Goal: Task Accomplishment & Management: Complete application form

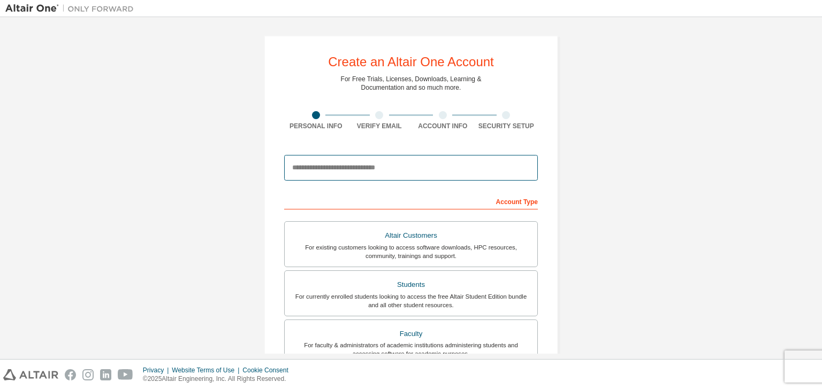
click at [392, 163] on input "email" at bounding box center [411, 168] width 254 height 26
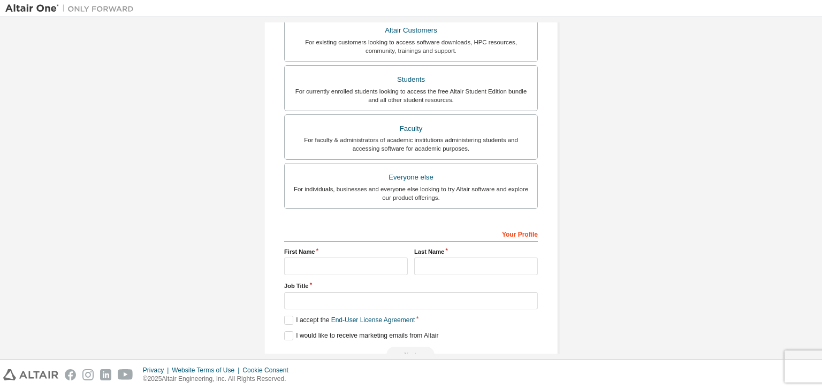
scroll to position [233, 0]
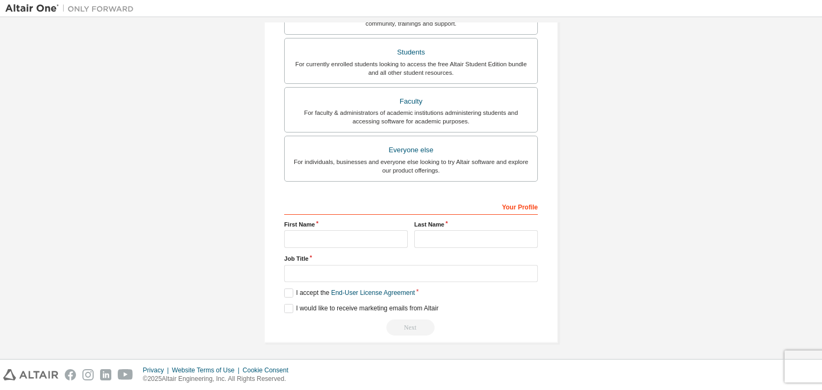
type input "**********"
click at [329, 238] on input "text" at bounding box center [346, 240] width 124 height 18
type input "**********"
click at [433, 239] on input "text" at bounding box center [476, 240] width 124 height 18
type input "********"
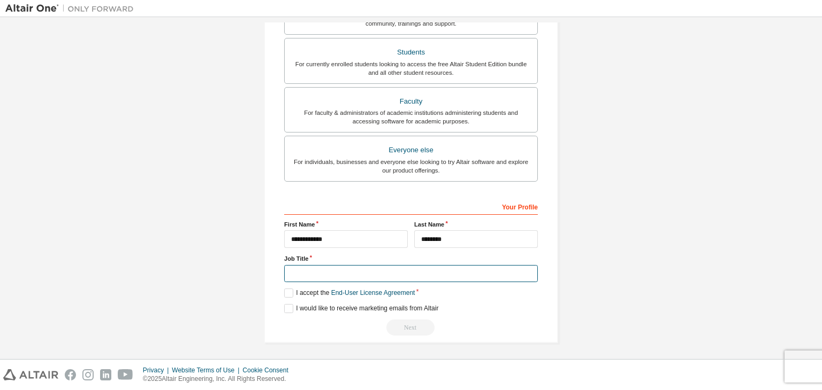
click at [357, 274] on input "text" at bounding box center [411, 274] width 254 height 18
click at [284, 292] on label "I accept the End-User License Agreement" at bounding box center [349, 293] width 131 height 9
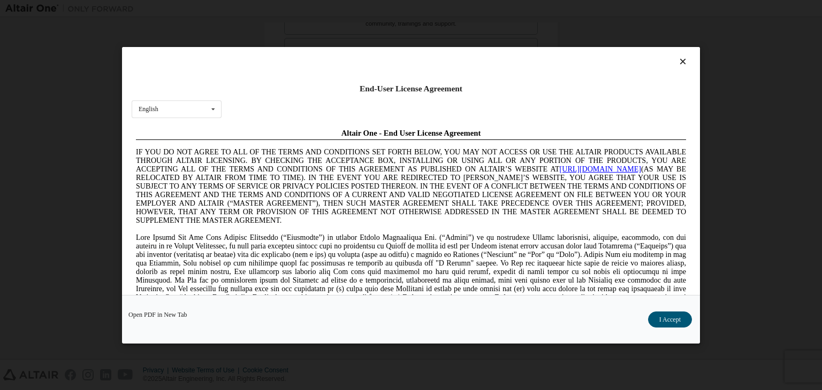
scroll to position [0, 0]
click at [657, 317] on button "I Accept" at bounding box center [670, 320] width 44 height 16
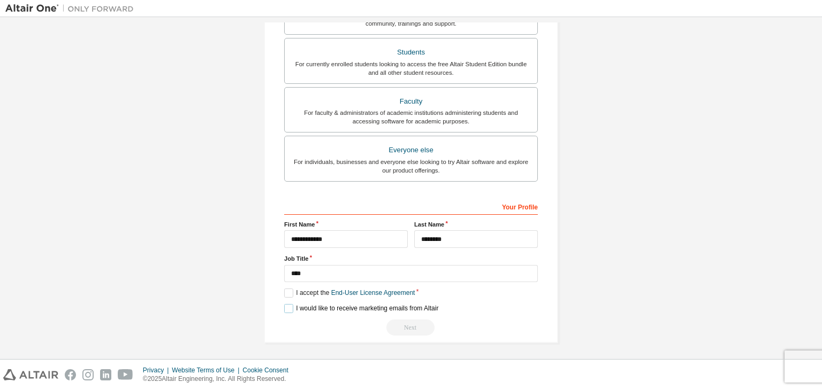
click at [284, 306] on label "I would like to receive marketing emails from Altair" at bounding box center [361, 308] width 154 height 9
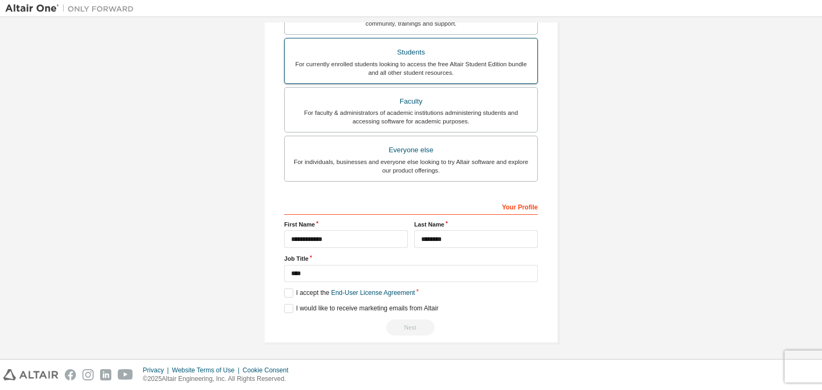
click at [393, 56] on div "Students" at bounding box center [411, 52] width 240 height 15
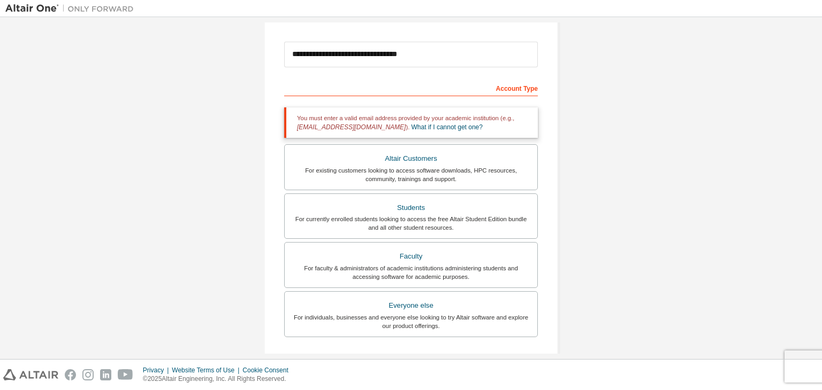
scroll to position [112, 0]
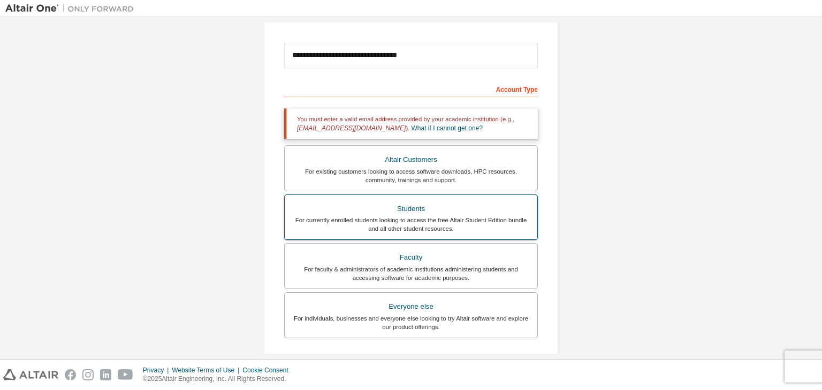
click at [381, 214] on div "Students" at bounding box center [411, 209] width 240 height 15
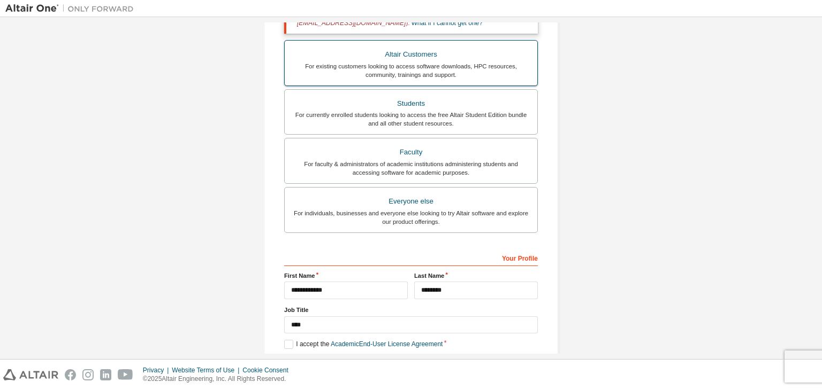
scroll to position [217, 0]
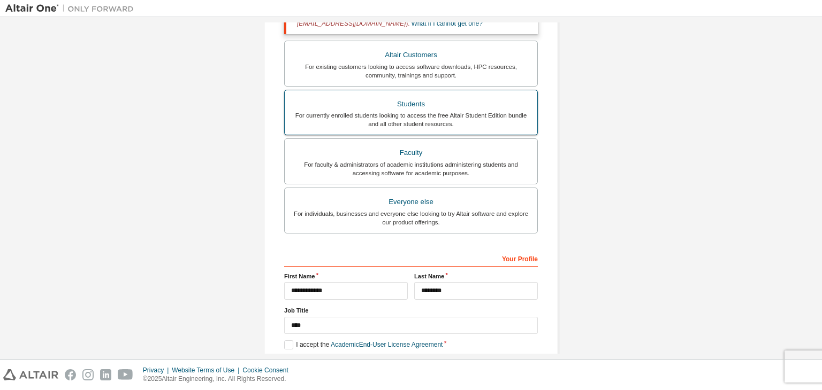
click at [396, 109] on div "Students" at bounding box center [411, 104] width 240 height 15
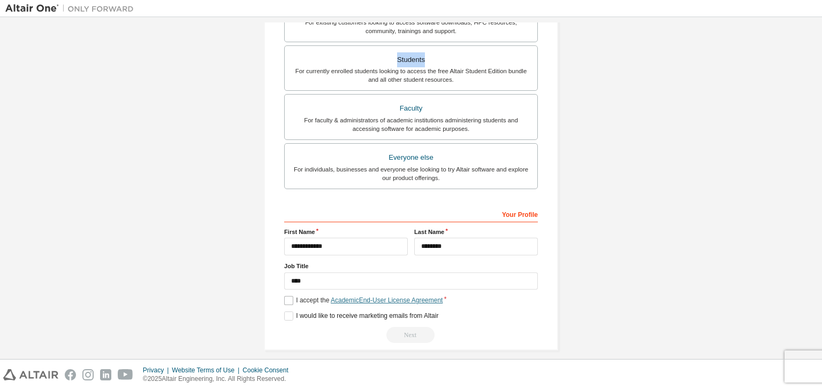
scroll to position [270, 0]
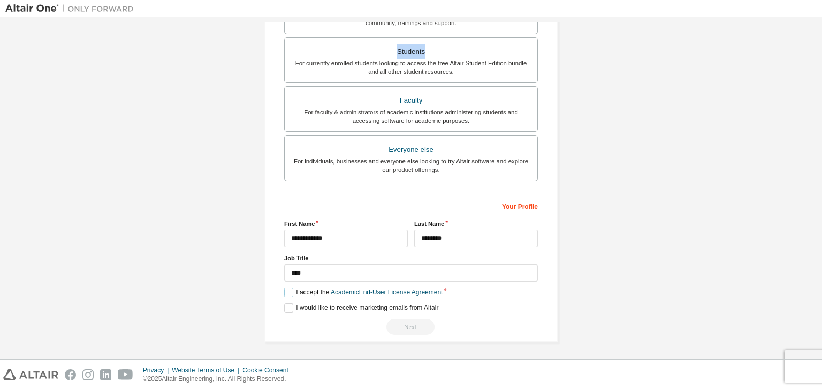
click at [291, 292] on label "I accept the Academic End-User License Agreement" at bounding box center [363, 292] width 158 height 9
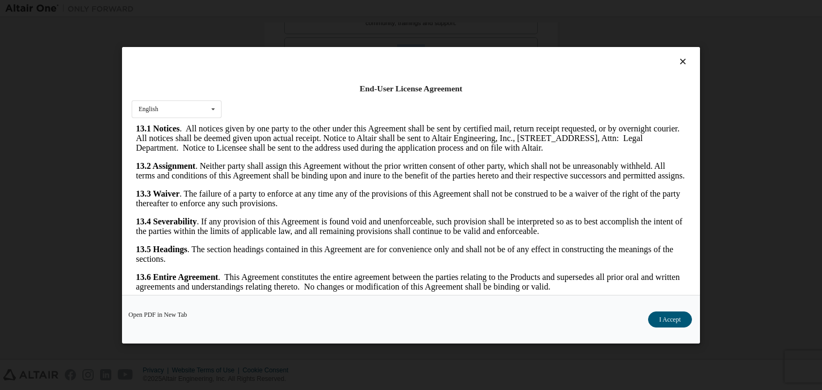
scroll to position [17, 0]
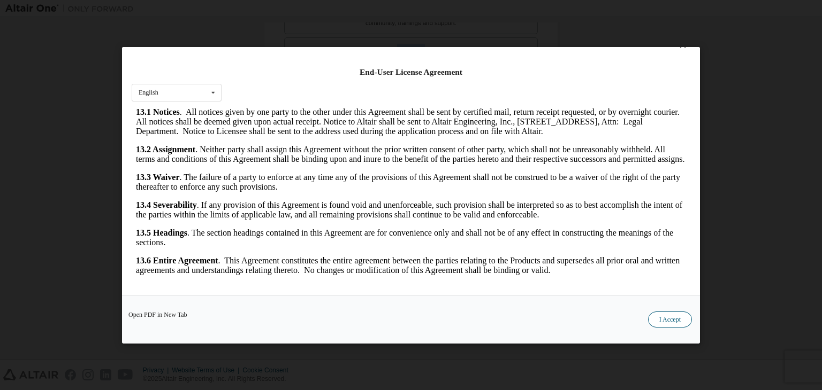
click at [666, 319] on button "I Accept" at bounding box center [670, 320] width 44 height 16
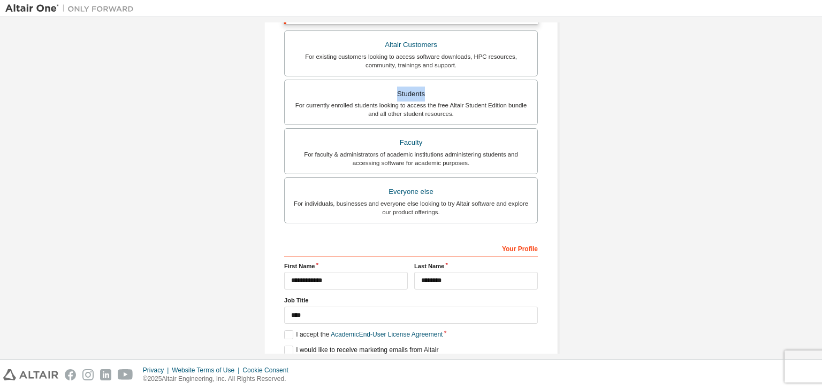
scroll to position [270, 0]
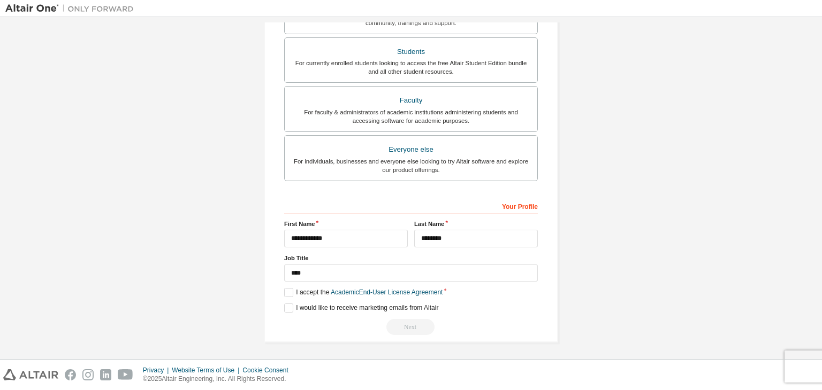
click at [402, 326] on div "Next" at bounding box center [411, 327] width 254 height 16
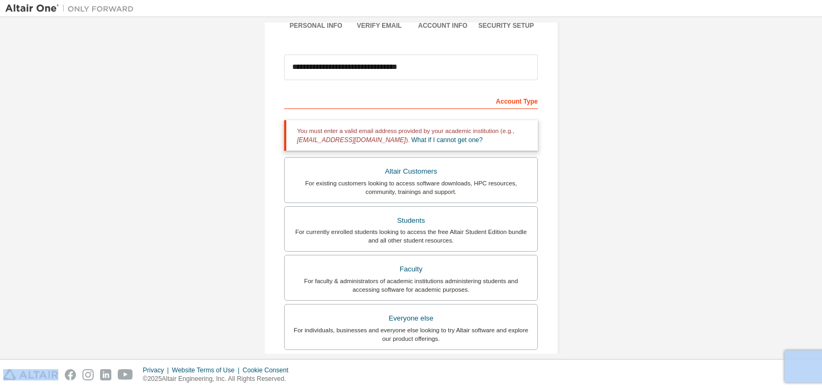
scroll to position [156, 0]
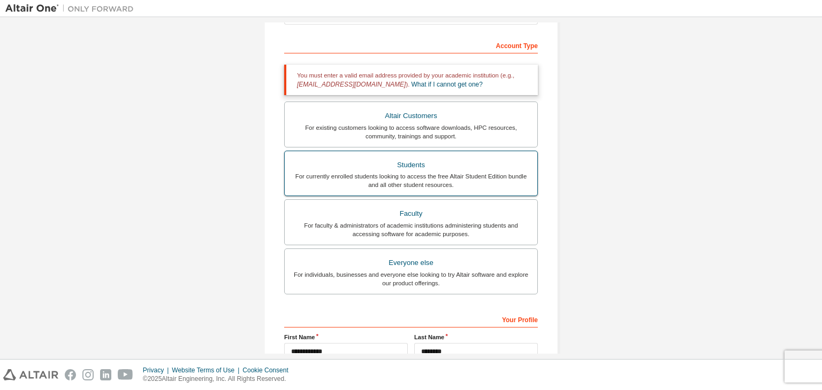
click at [405, 155] on label "Students For currently enrolled students looking to access the free Altair Stud…" at bounding box center [411, 174] width 254 height 46
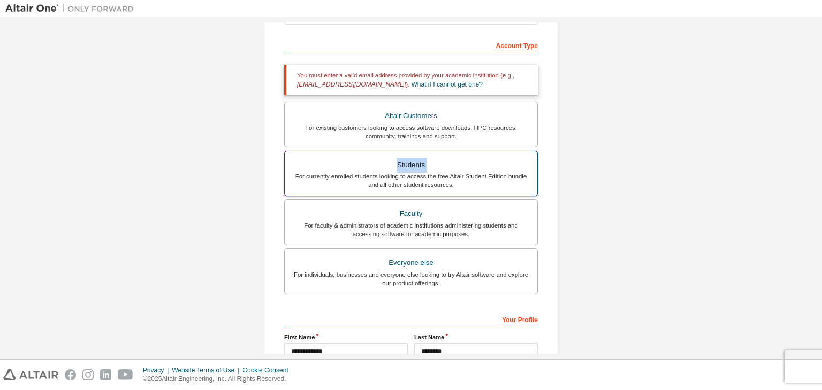
click at [405, 155] on label "Students For currently enrolled students looking to access the free Altair Stud…" at bounding box center [411, 174] width 254 height 46
drag, startPoint x: 405, startPoint y: 155, endPoint x: 402, endPoint y: 166, distance: 11.5
click at [402, 166] on label "Students For currently enrolled students looking to access the free Altair Stud…" at bounding box center [411, 174] width 254 height 46
click at [402, 166] on div "Students" at bounding box center [411, 165] width 240 height 15
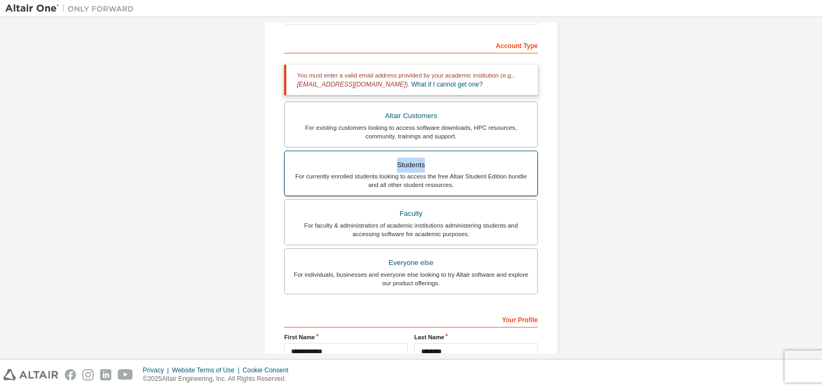
click at [402, 166] on div "Students" at bounding box center [411, 165] width 240 height 15
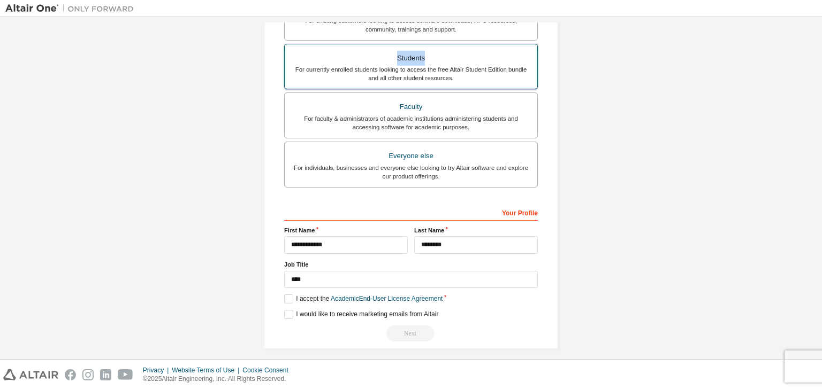
scroll to position [270, 0]
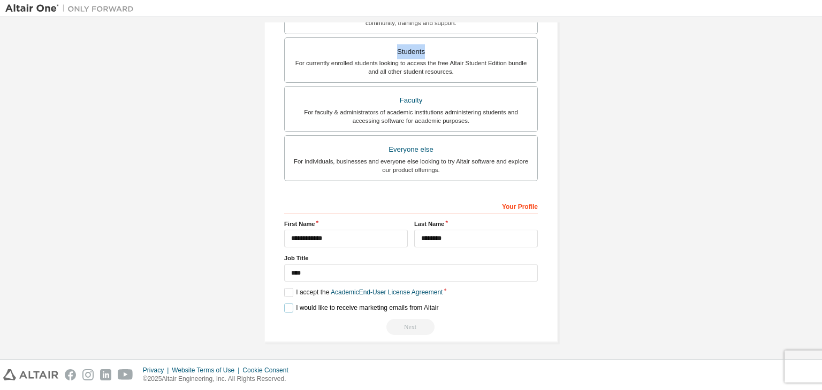
click at [286, 307] on label "I would like to receive marketing emails from Altair" at bounding box center [361, 308] width 154 height 9
click at [321, 273] on input "****" at bounding box center [411, 274] width 254 height 18
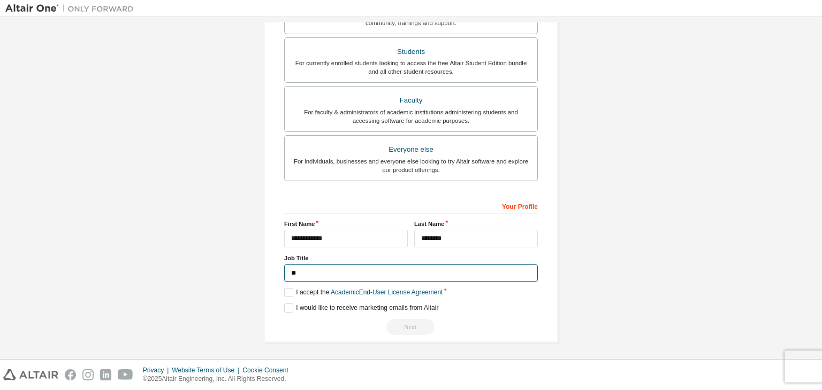
type input "*"
click at [286, 293] on label "I accept the Academic End-User License Agreement" at bounding box center [363, 292] width 158 height 9
click at [284, 306] on label "I would like to receive marketing emails from Altair" at bounding box center [361, 308] width 154 height 9
click at [338, 275] on input "**********" at bounding box center [411, 274] width 254 height 18
drag, startPoint x: 289, startPoint y: 271, endPoint x: 354, endPoint y: 272, distance: 64.7
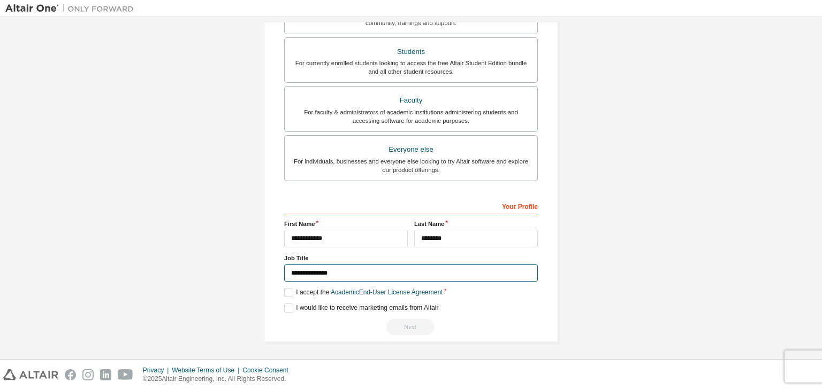
click at [354, 272] on input "**********" at bounding box center [411, 274] width 254 height 18
type input "*"
type input "**********"
click at [287, 294] on label "I accept the Academic End-User License Agreement" at bounding box center [363, 292] width 158 height 9
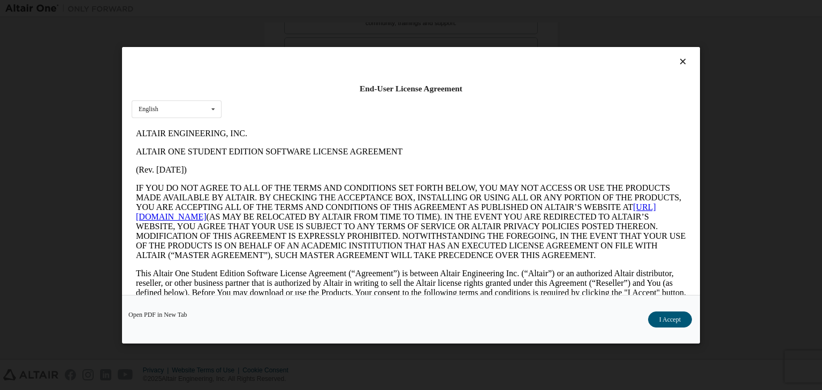
scroll to position [0, 0]
click at [197, 106] on div "English English" at bounding box center [177, 109] width 90 height 18
click at [190, 125] on div "English" at bounding box center [176, 125] width 89 height 17
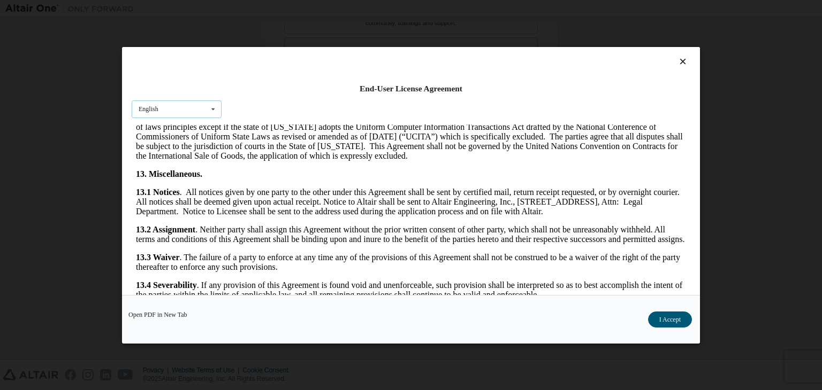
scroll to position [1790, 0]
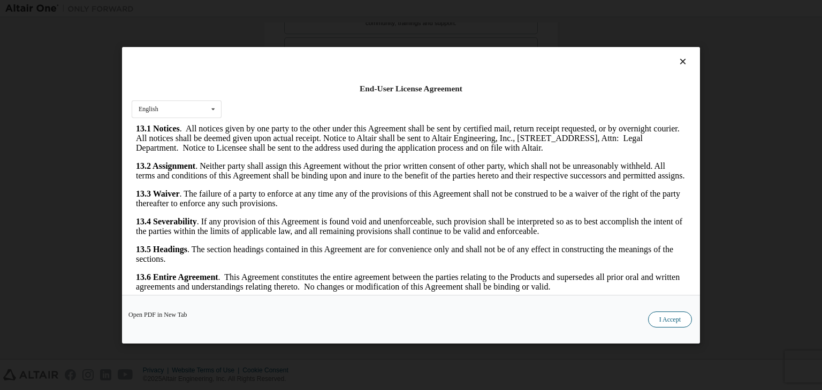
click at [680, 315] on button "I Accept" at bounding box center [670, 320] width 44 height 16
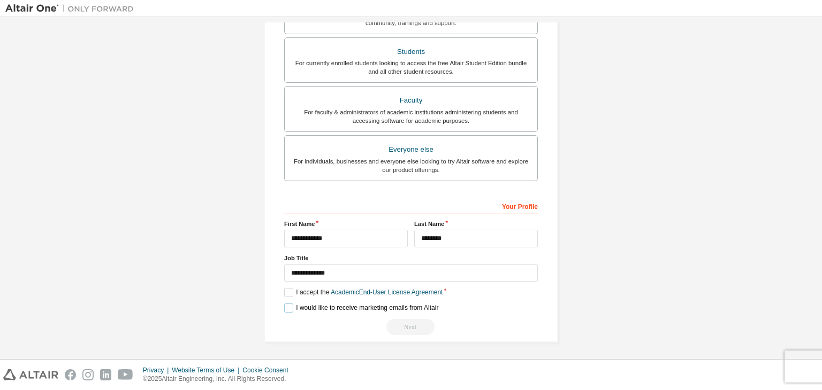
click at [287, 305] on label "I would like to receive marketing emails from Altair" at bounding box center [361, 308] width 154 height 9
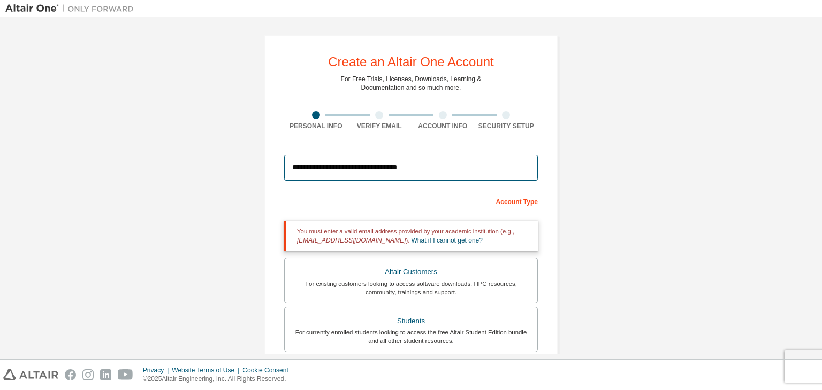
click at [418, 168] on input "**********" at bounding box center [411, 168] width 254 height 26
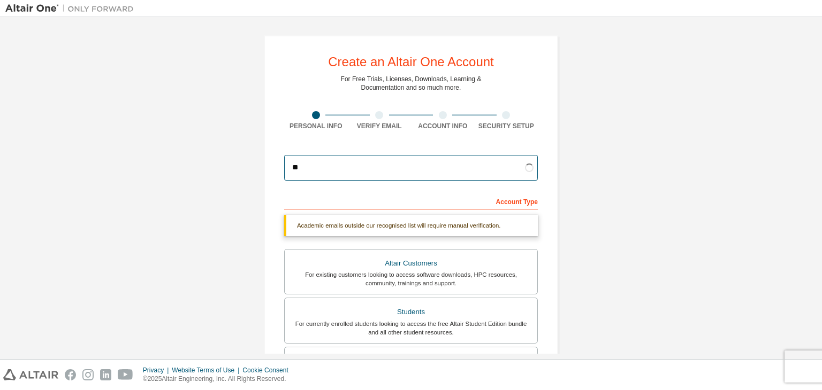
type input "*"
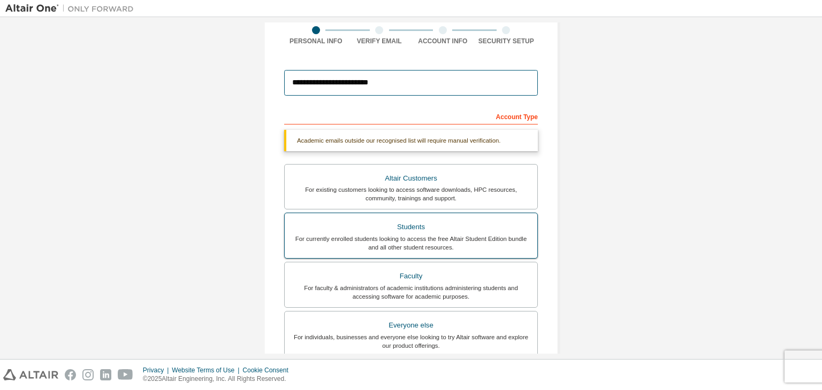
scroll to position [88, 0]
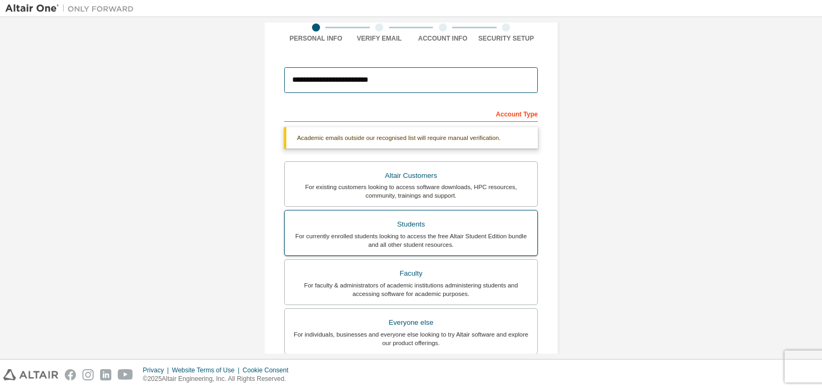
type input "**********"
click at [422, 220] on div "Students" at bounding box center [411, 224] width 240 height 15
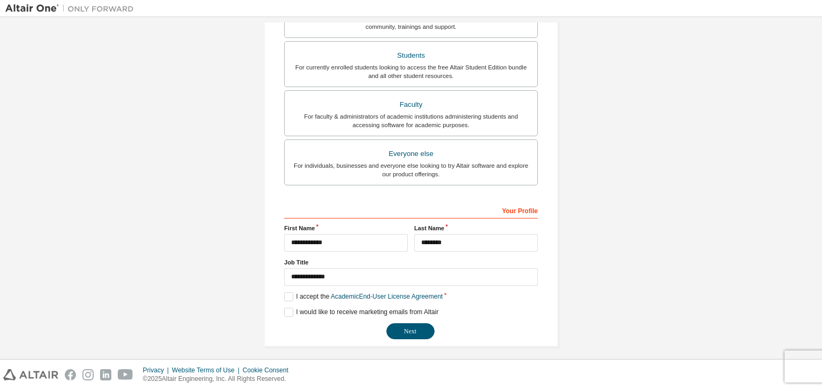
scroll to position [257, 0]
click at [398, 330] on button "Next" at bounding box center [410, 332] width 48 height 16
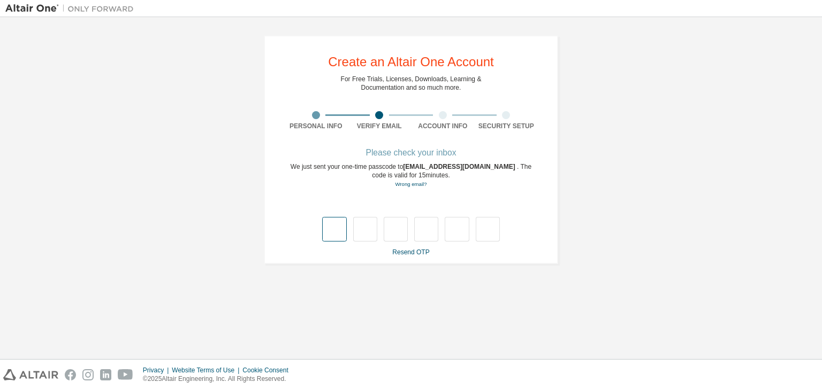
click at [335, 227] on input "text" at bounding box center [334, 229] width 24 height 25
type input "*"
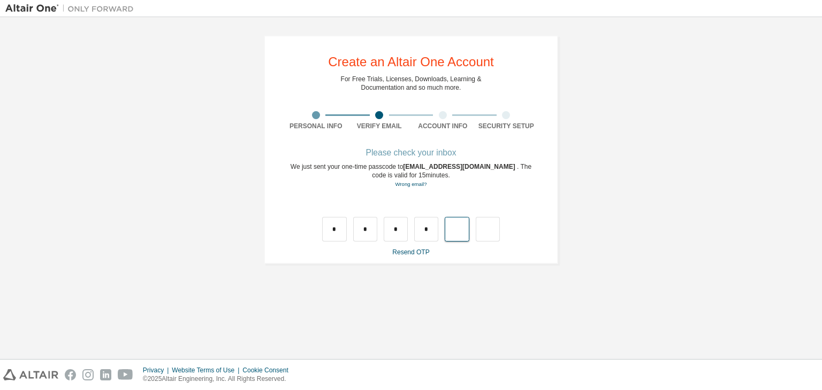
type input "*"
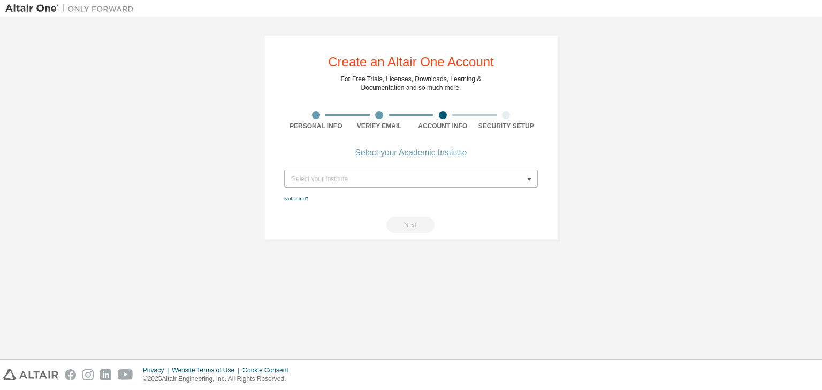
click at [513, 178] on div "Select your Institute" at bounding box center [408, 179] width 233 height 6
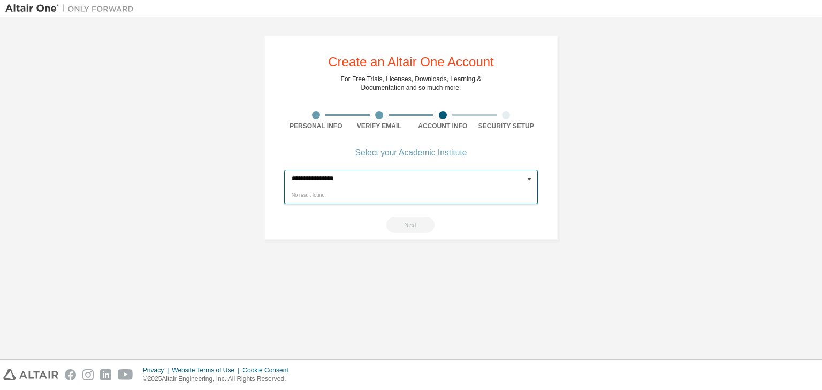
click at [513, 178] on input "**********" at bounding box center [411, 179] width 252 height 17
type input "********"
click at [342, 195] on span "[PERSON_NAME]" at bounding box center [411, 196] width 238 height 6
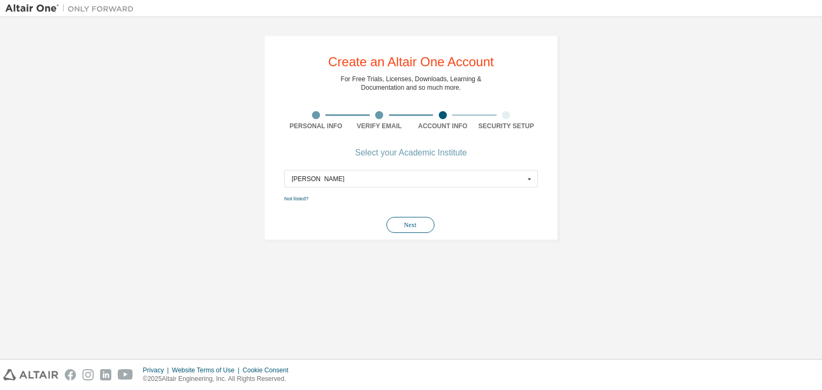
click at [411, 227] on button "Next" at bounding box center [410, 225] width 48 height 16
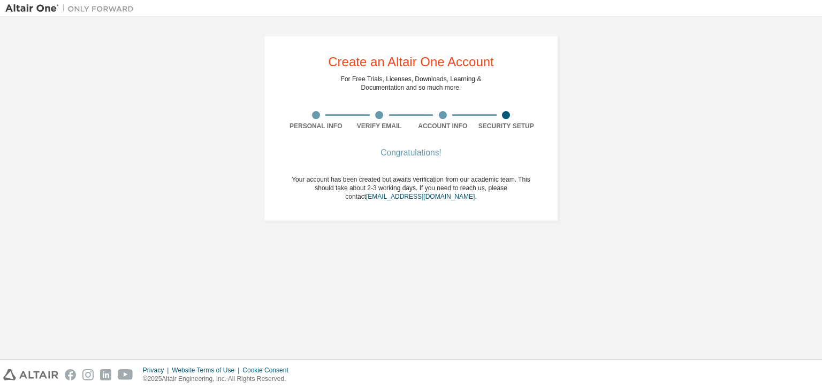
click at [402, 159] on div "Congratulations! Your account has been created but awaits verification from our…" at bounding box center [411, 182] width 254 height 64
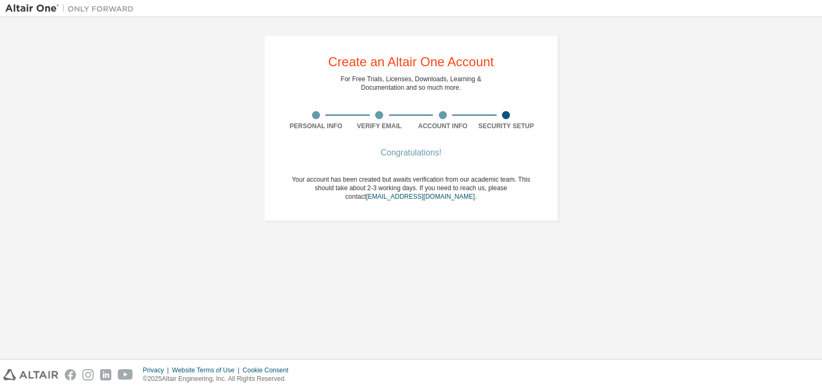
click at [479, 149] on div "Create an Altair One Account For Free Trials, Licenses, Downloads, Learning & D…" at bounding box center [411, 128] width 294 height 186
click at [407, 199] on link "[EMAIL_ADDRESS][DOMAIN_NAME]" at bounding box center [420, 196] width 109 height 7
click at [578, 185] on div "Create an Altair One Account For Free Trials, Licenses, Downloads, Learning & D…" at bounding box center [410, 128] width 811 height 212
click at [417, 199] on link "[EMAIL_ADDRESS][DOMAIN_NAME]" at bounding box center [420, 196] width 109 height 7
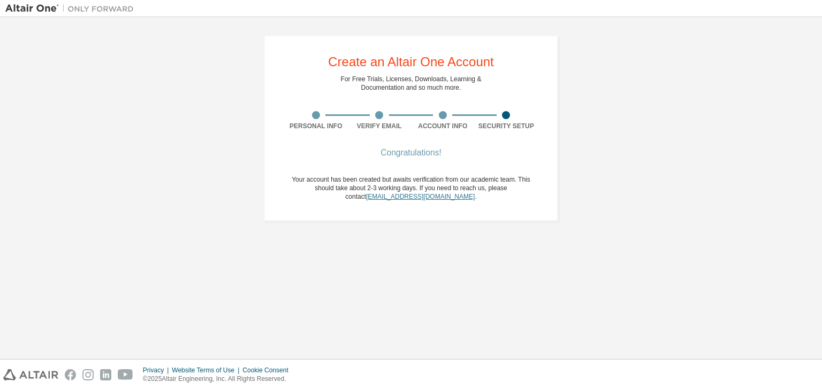
click at [417, 199] on link "[EMAIL_ADDRESS][DOMAIN_NAME]" at bounding box center [420, 196] width 109 height 7
click at [612, 212] on div "Create an Altair One Account For Free Trials, Licenses, Downloads, Learning & D…" at bounding box center [410, 128] width 811 height 212
